Goal: Transaction & Acquisition: Obtain resource

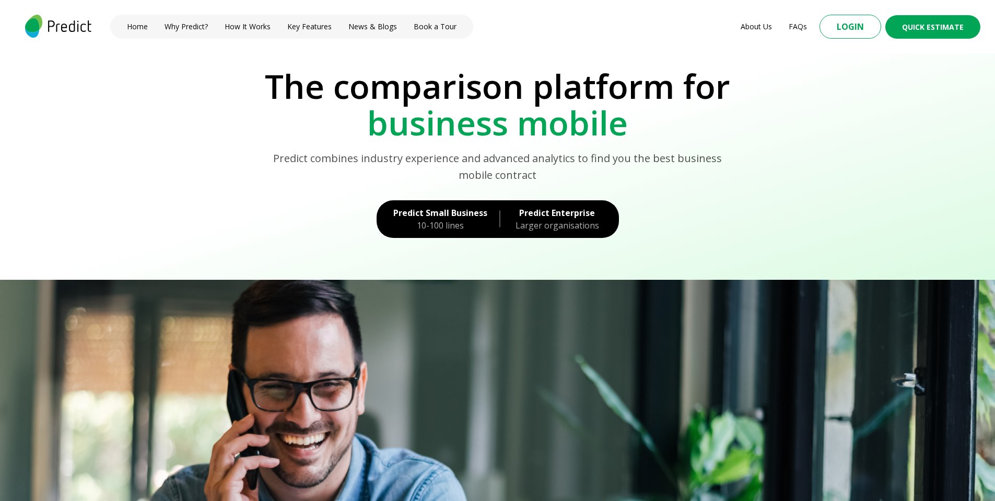
click at [427, 217] on div "Predict Small Business" at bounding box center [440, 212] width 94 height 13
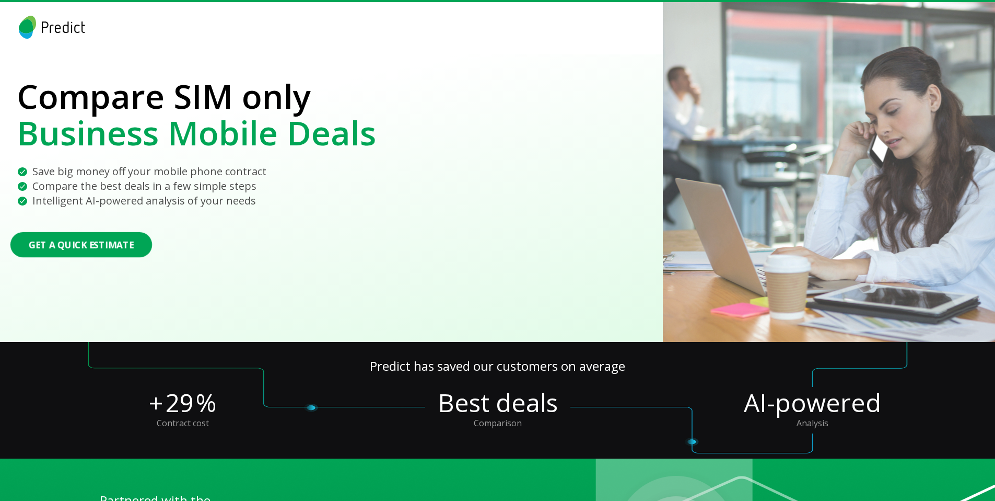
click at [58, 240] on button "Get a Quick Estimate" at bounding box center [81, 244] width 142 height 25
